Goal: Transaction & Acquisition: Book appointment/travel/reservation

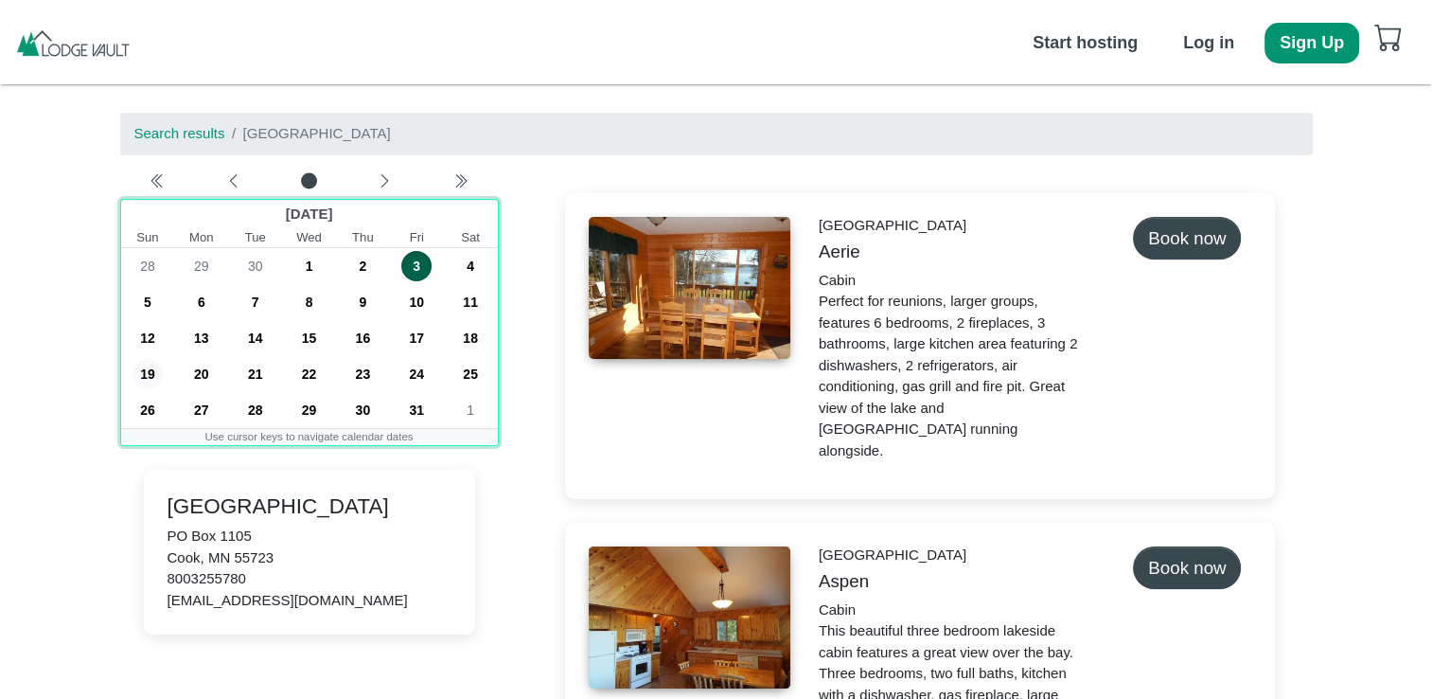
click at [146, 377] on span "19" at bounding box center [148, 374] width 30 height 30
click at [412, 367] on span "24" at bounding box center [416, 374] width 30 height 30
click at [145, 376] on span "19" at bounding box center [148, 374] width 30 height 30
drag, startPoint x: 158, startPoint y: 377, endPoint x: 250, endPoint y: 383, distance: 92.1
click at [226, 384] on div "19 20 21 22 23 24 25" at bounding box center [309, 374] width 377 height 36
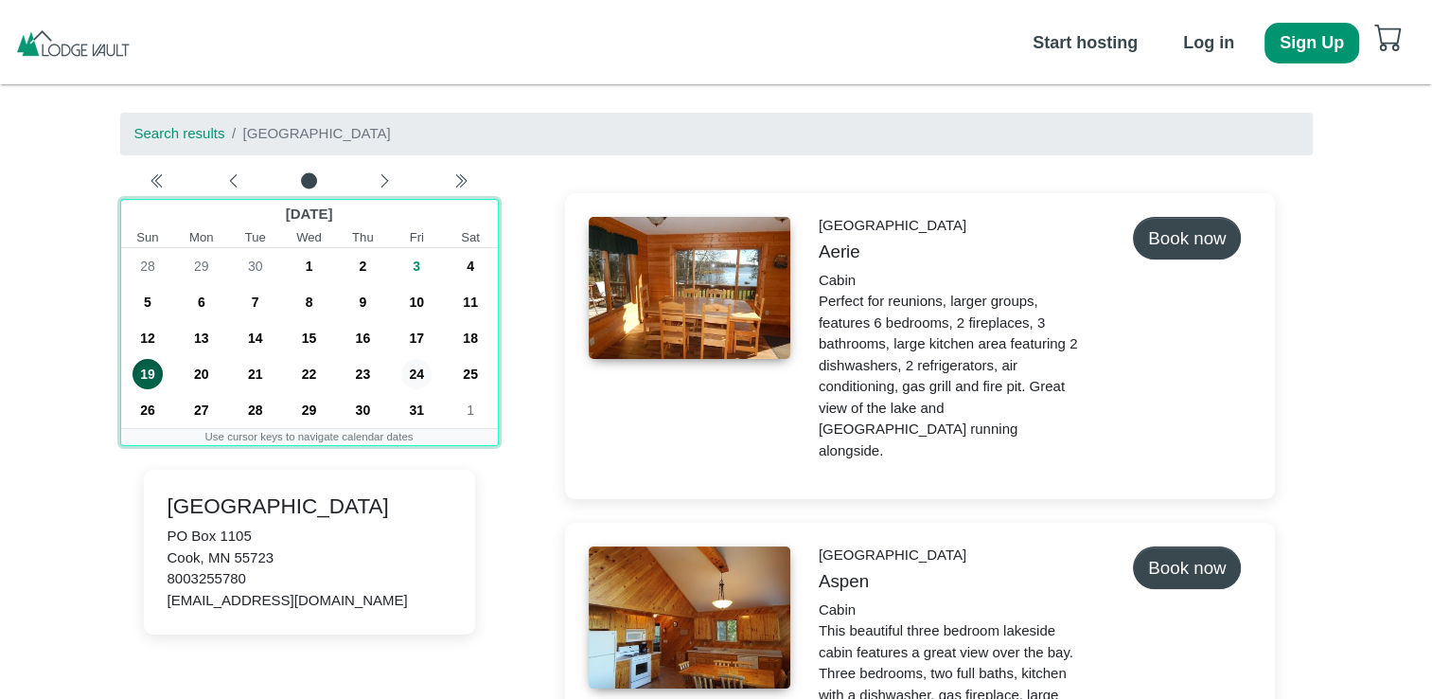
click at [415, 373] on span "24" at bounding box center [416, 374] width 30 height 30
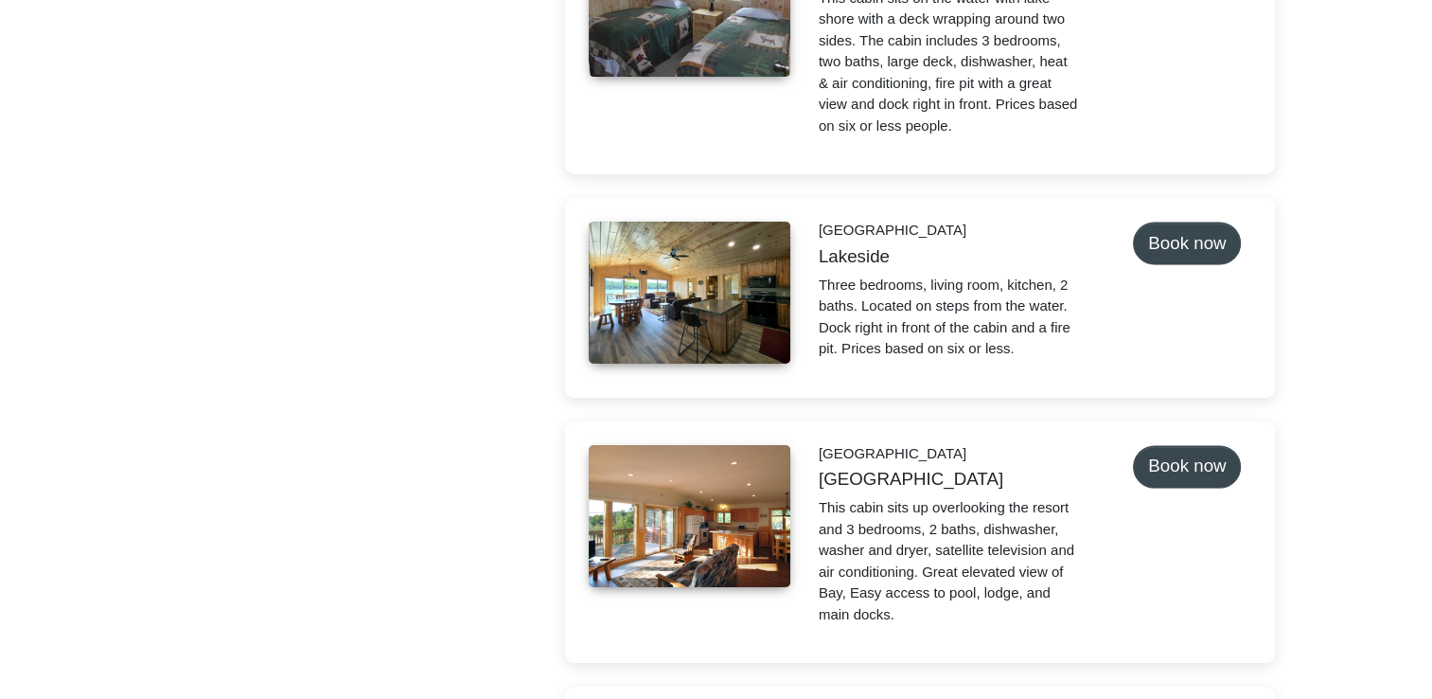
scroll to position [3029, 0]
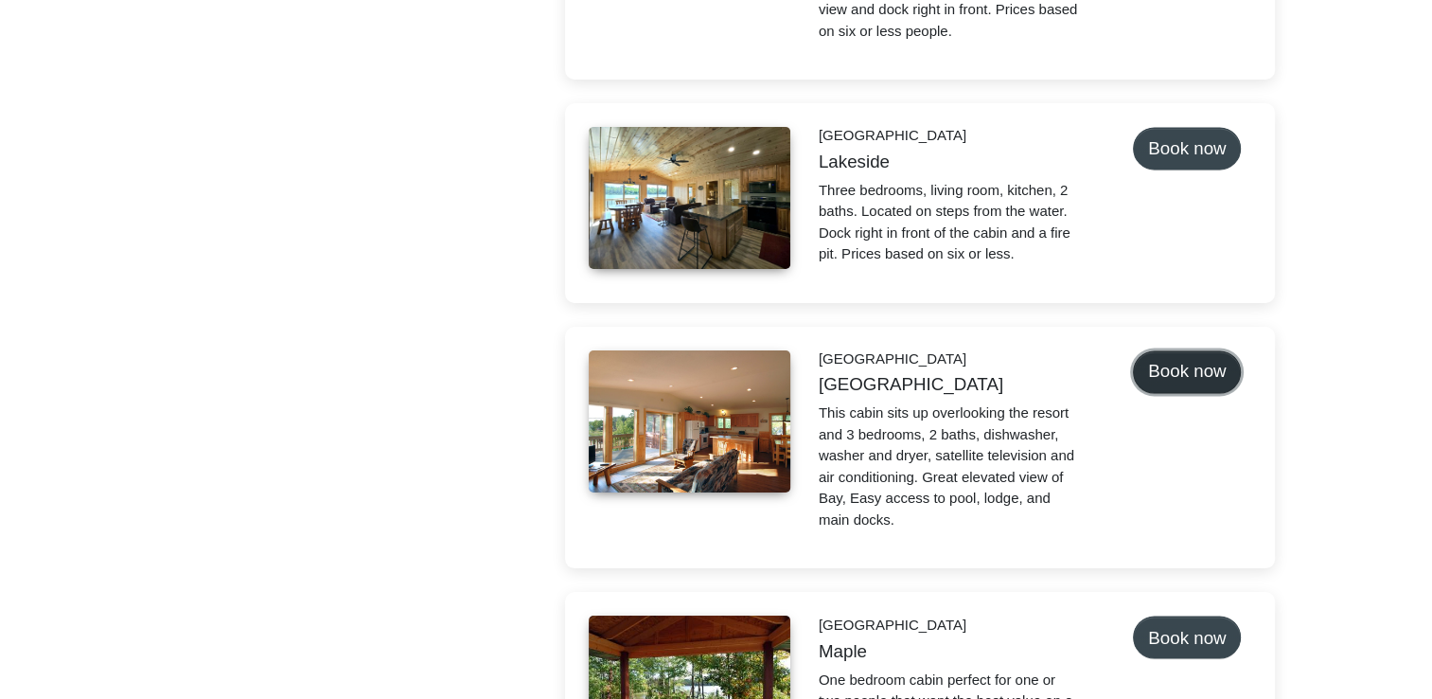
click at [1169, 354] on button "Book now" at bounding box center [1187, 371] width 108 height 43
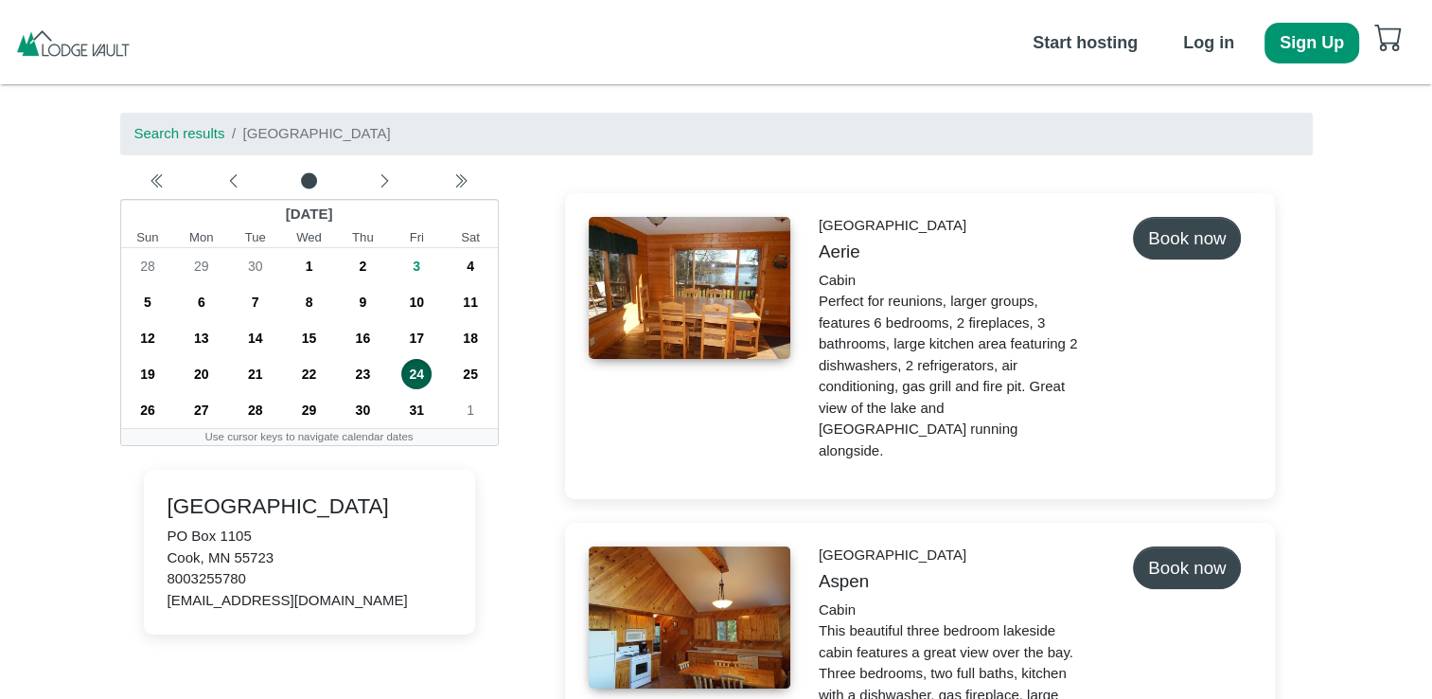
select select "*"
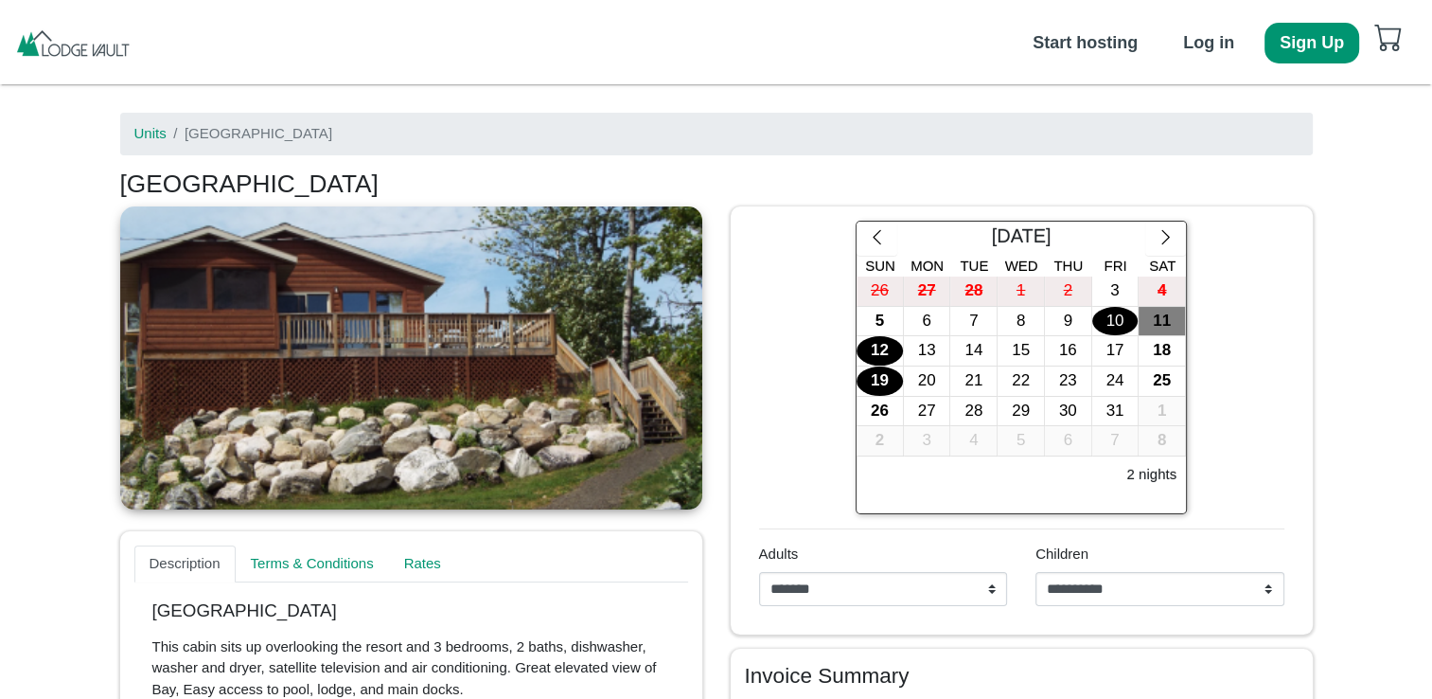
click at [886, 381] on div "19" at bounding box center [880, 380] width 46 height 29
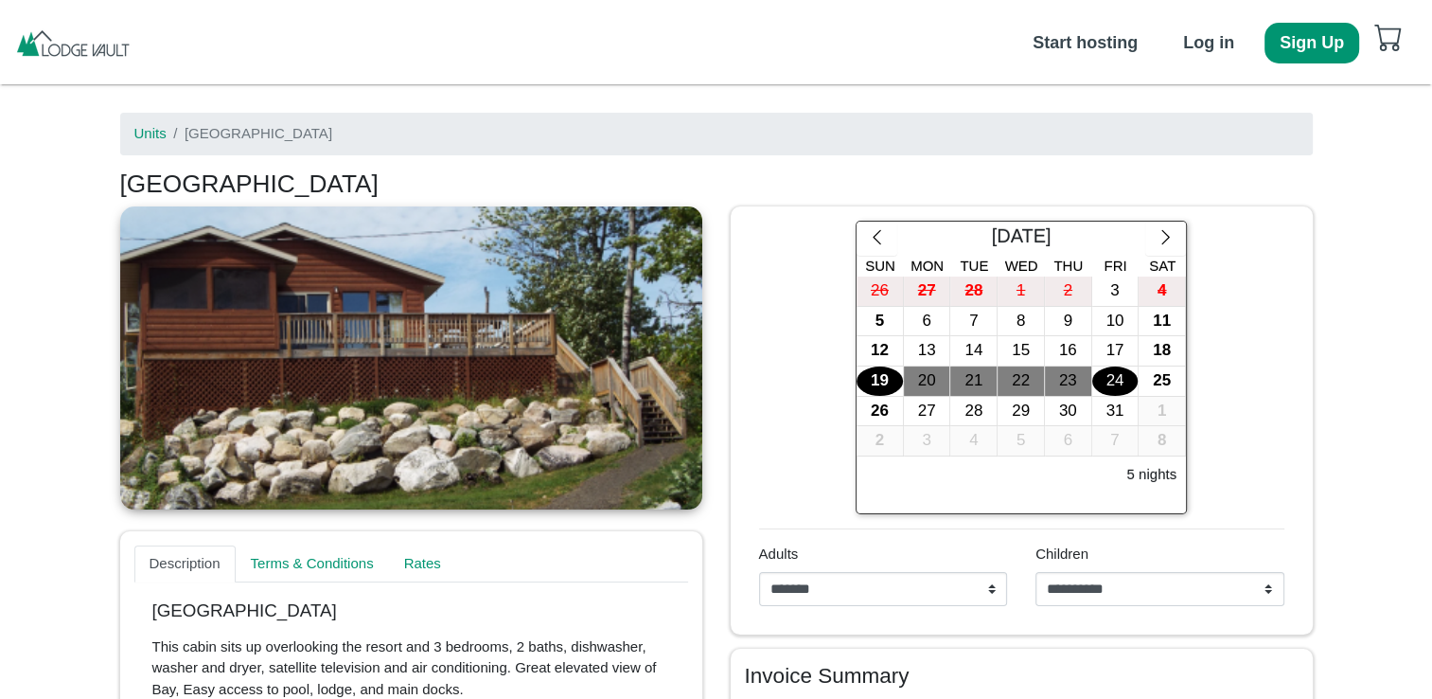
click at [1113, 381] on div "24" at bounding box center [1115, 380] width 46 height 29
click at [622, 350] on link at bounding box center [411, 357] width 582 height 303
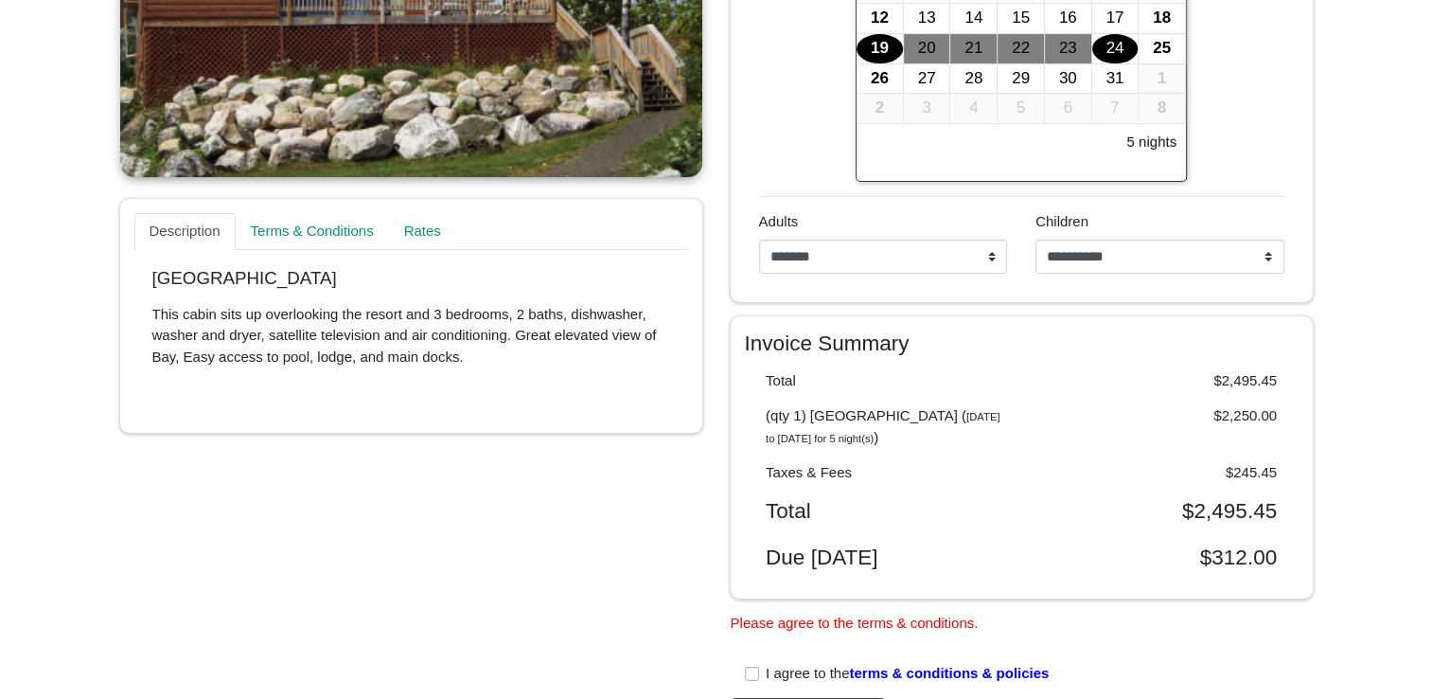
scroll to position [189, 0]
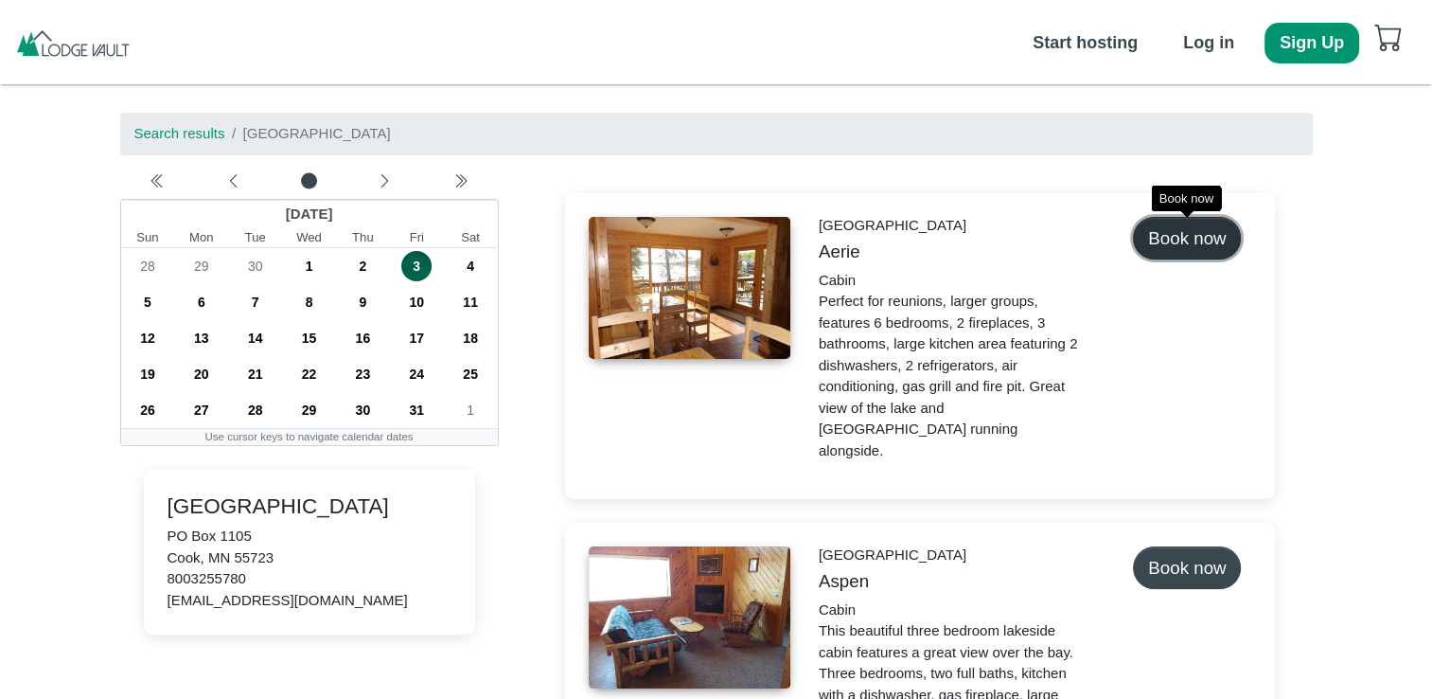
click at [1180, 238] on button "Book now" at bounding box center [1187, 238] width 108 height 43
select select "*"
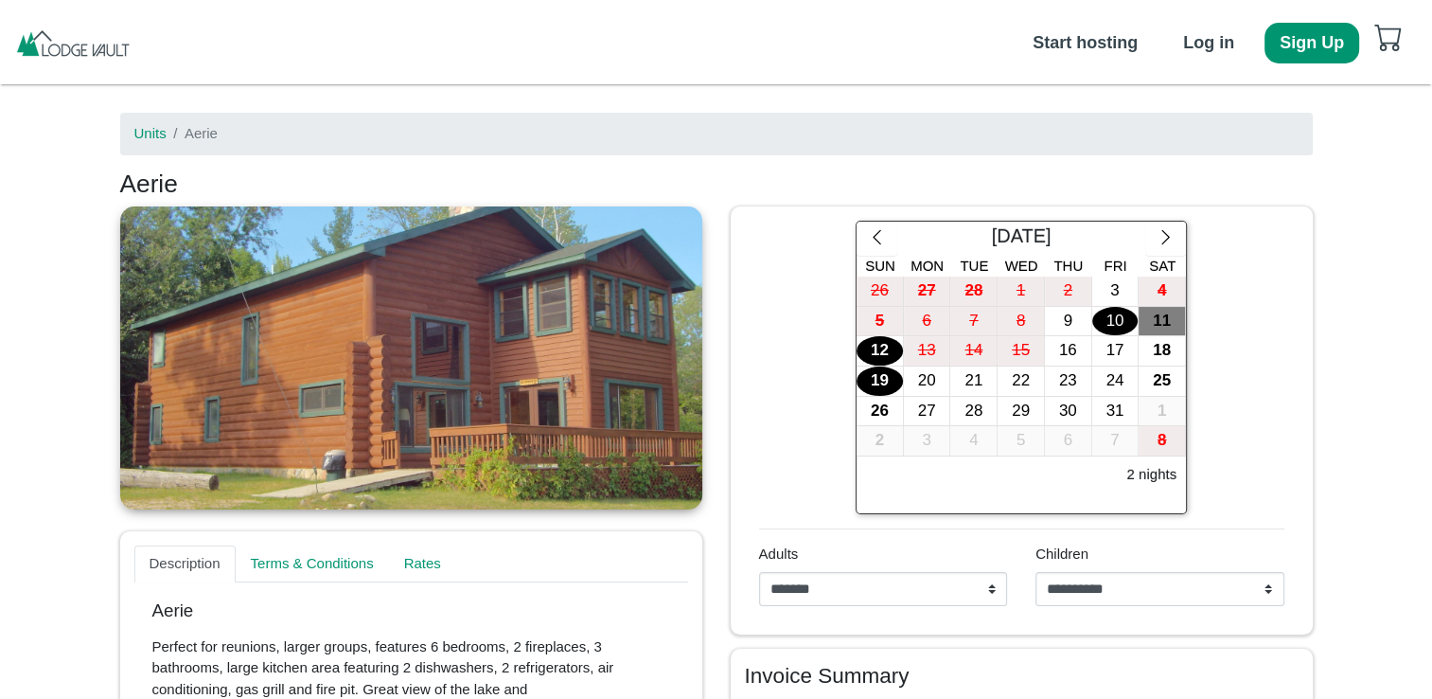
click at [880, 382] on div "19" at bounding box center [880, 380] width 46 height 29
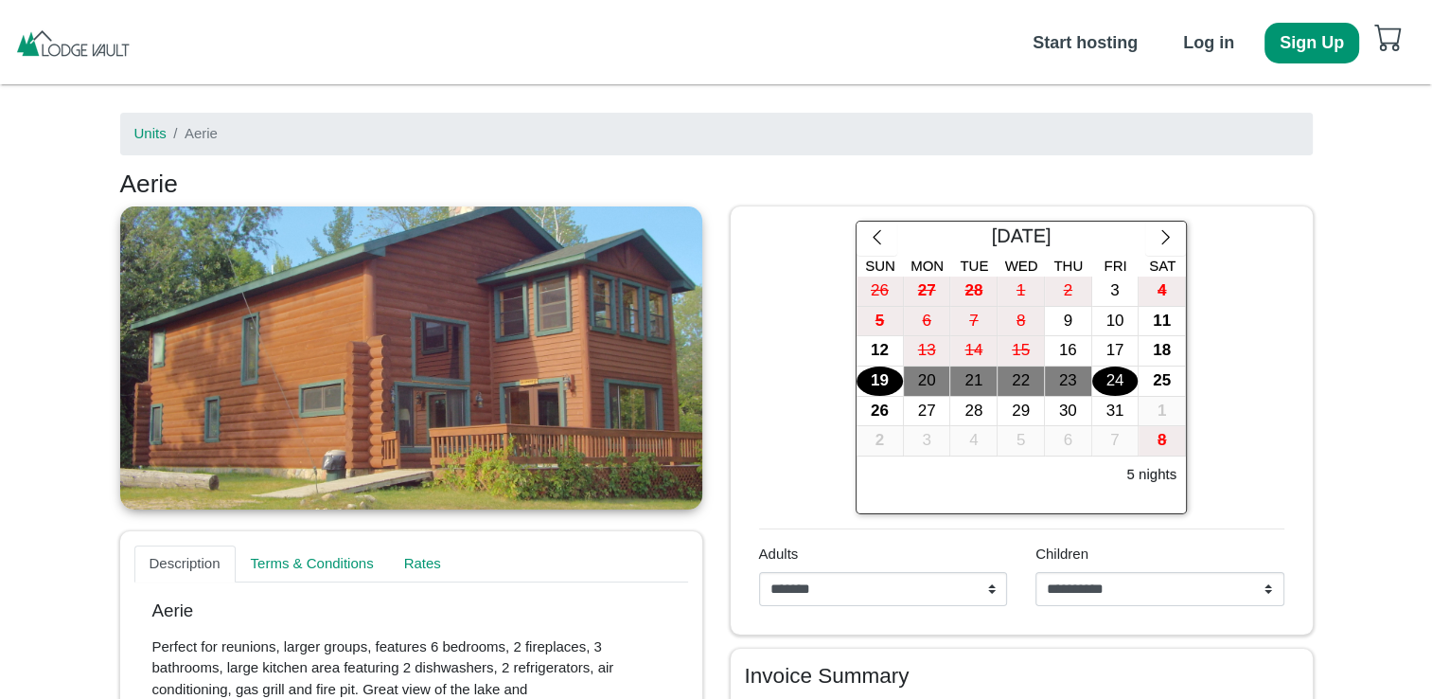
click at [1127, 383] on div "24" at bounding box center [1115, 380] width 46 height 29
click at [674, 381] on link at bounding box center [411, 357] width 582 height 303
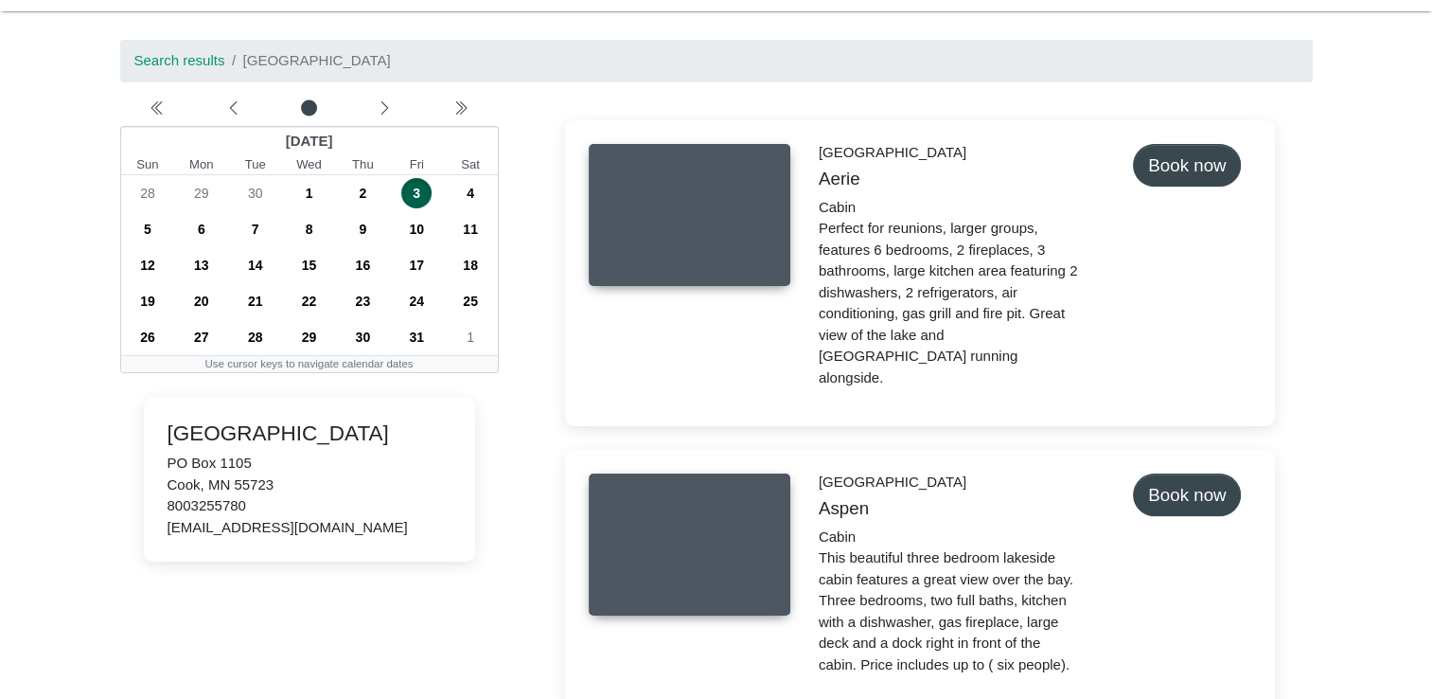
scroll to position [189, 0]
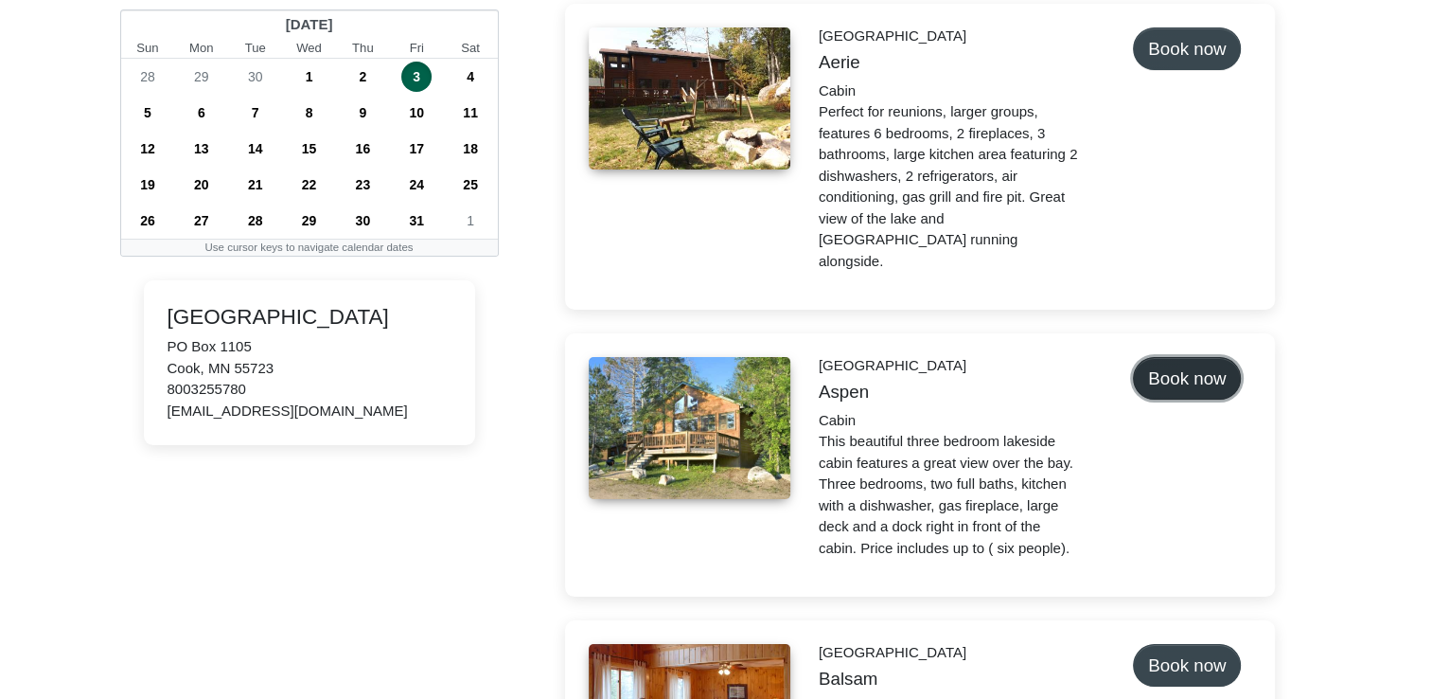
click at [1197, 357] on button "Book now" at bounding box center [1187, 378] width 108 height 43
select select "*"
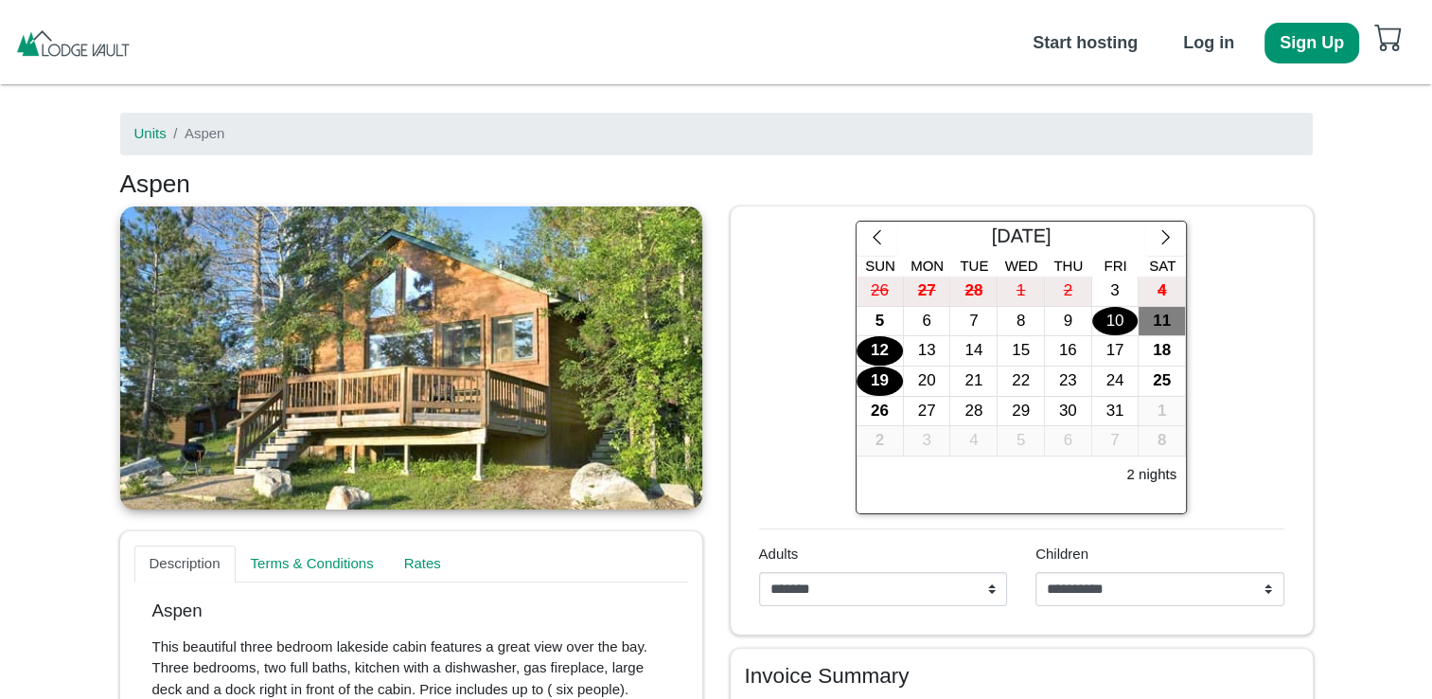
click at [878, 381] on div "19" at bounding box center [880, 380] width 46 height 29
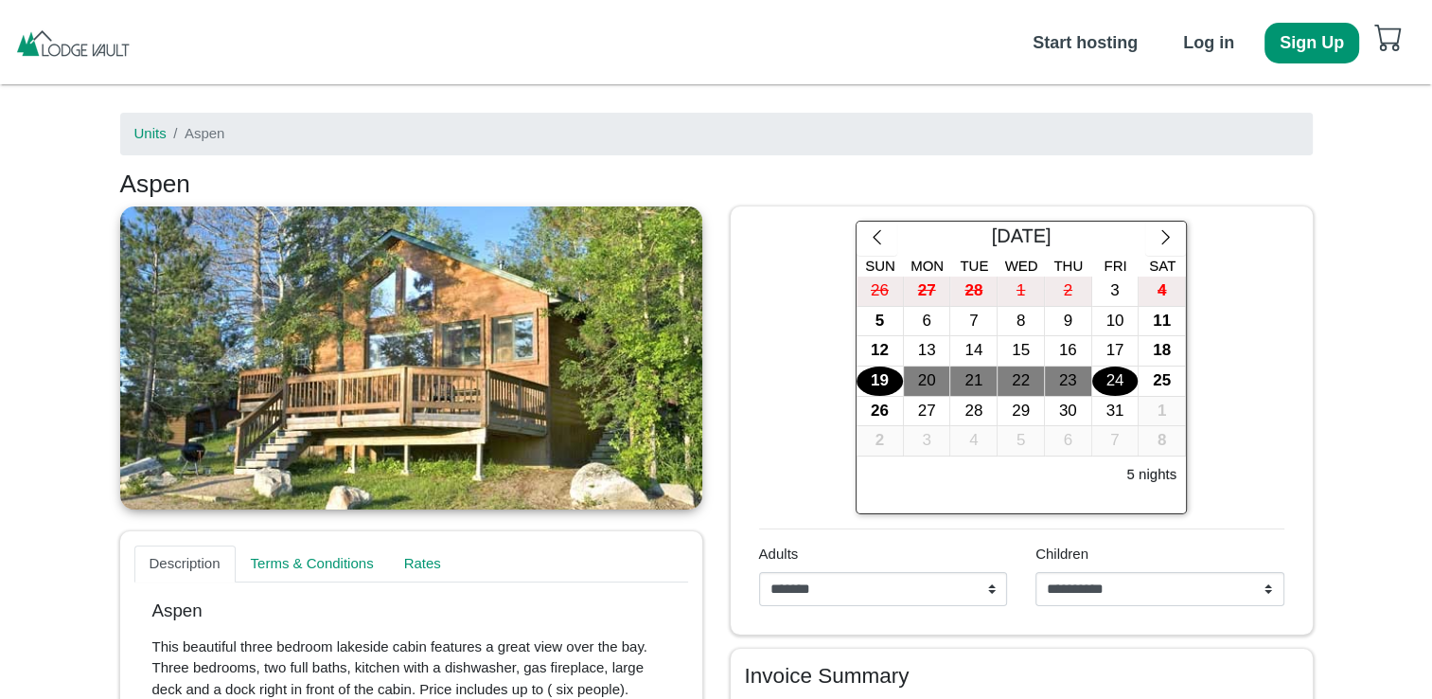
click at [1110, 384] on div "24" at bounding box center [1115, 380] width 46 height 29
